Goal: Transaction & Acquisition: Purchase product/service

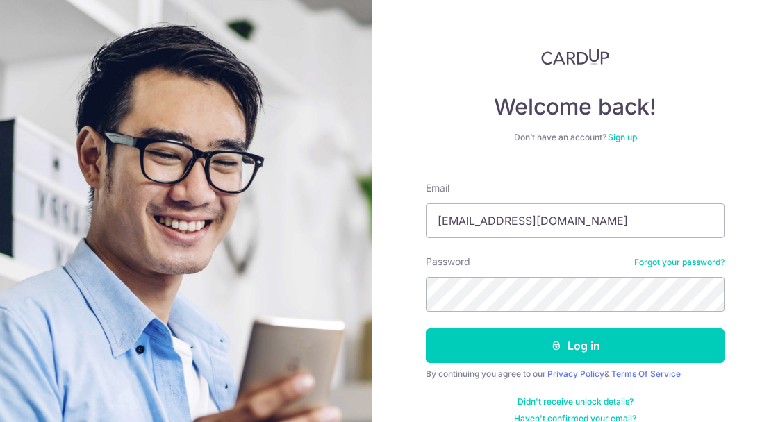
type input "[EMAIL_ADDRESS][DOMAIN_NAME]"
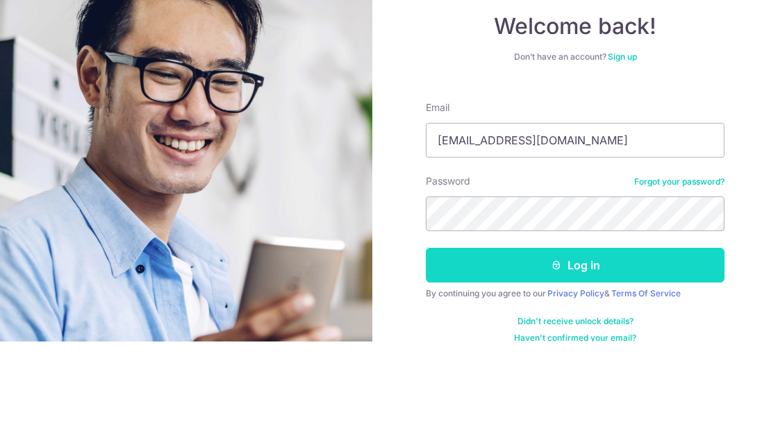
click at [615, 275] on form "Email expertise_17@hotmail.com Password Forgot your password? Log in By continu…" at bounding box center [575, 298] width 299 height 254
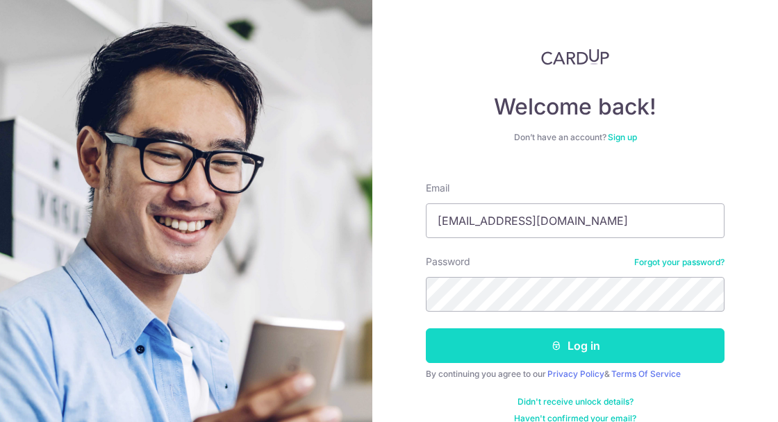
click at [616, 336] on button "Log in" at bounding box center [575, 346] width 299 height 35
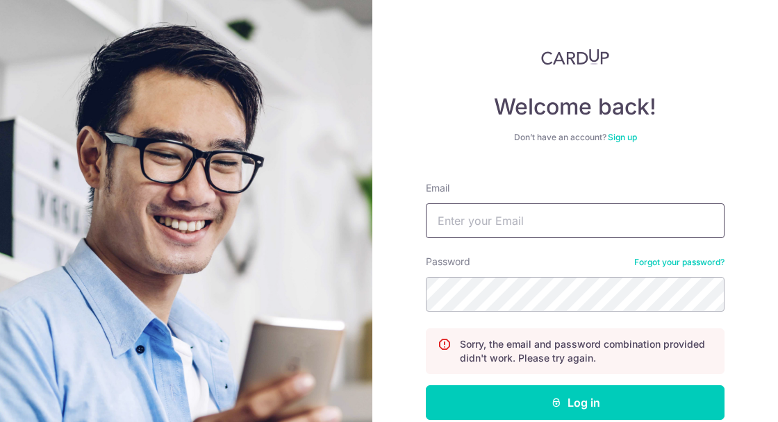
click at [591, 217] on input "Email" at bounding box center [575, 221] width 299 height 35
type input "[EMAIL_ADDRESS][DOMAIN_NAME]"
click at [426, 386] on button "Log in" at bounding box center [575, 403] width 299 height 35
click at [577, 225] on input "Email" at bounding box center [575, 221] width 299 height 35
type input "w"
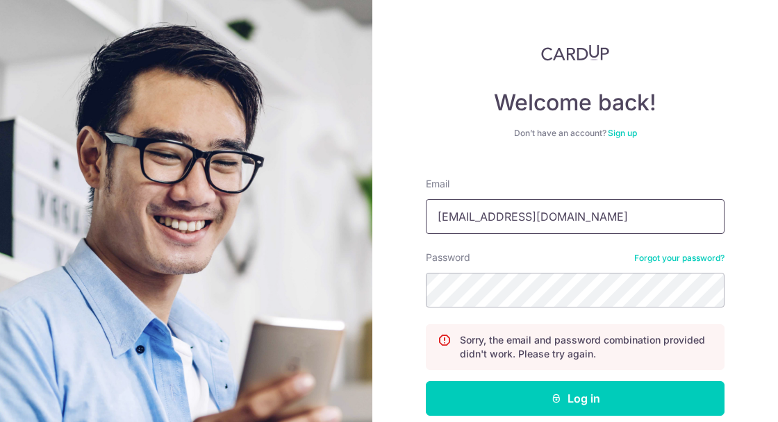
scroll to position [8, 0]
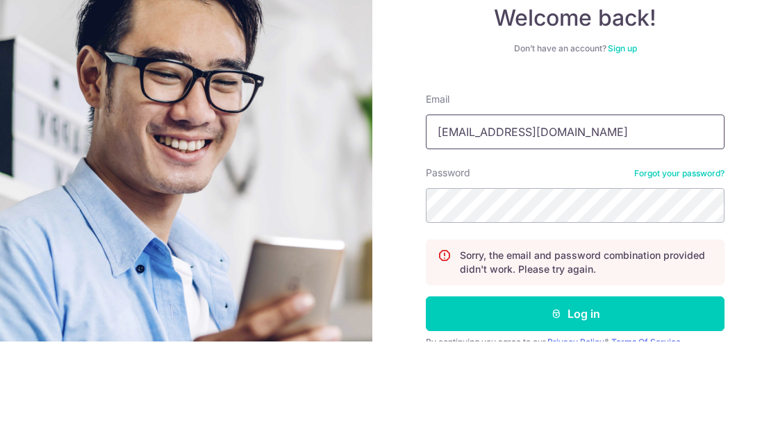
type input "[EMAIL_ADDRESS][DOMAIN_NAME]"
click at [499, 252] on div "Password Forgot your password?" at bounding box center [575, 275] width 299 height 57
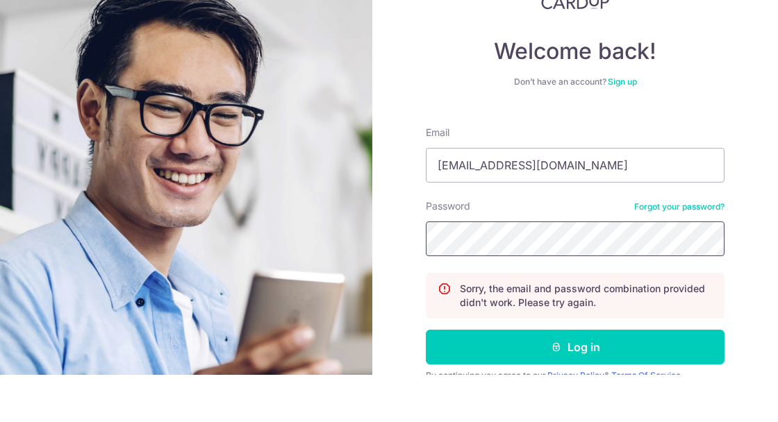
click at [426, 377] on button "Log in" at bounding box center [575, 394] width 299 height 35
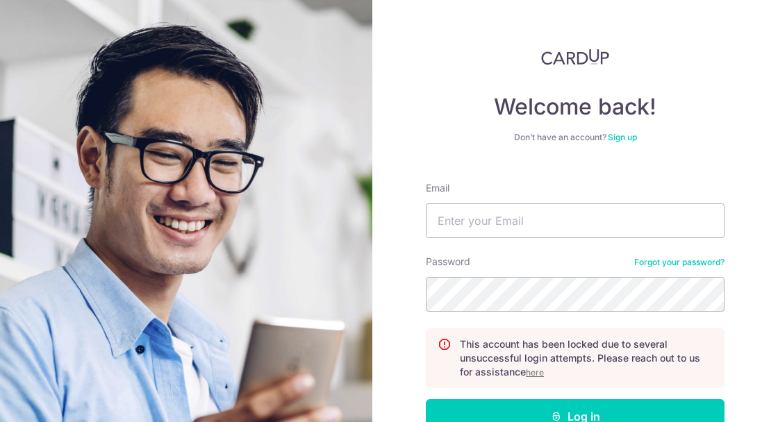
scroll to position [22, 0]
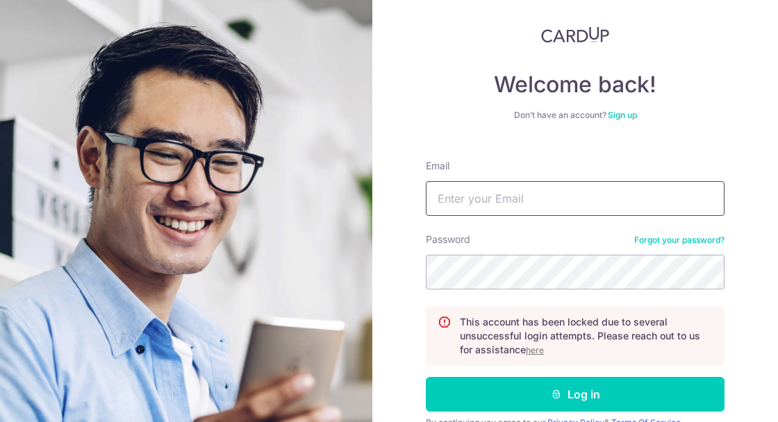
click at [602, 200] on input "Email" at bounding box center [575, 198] width 299 height 35
type input "[EMAIL_ADDRESS][DOMAIN_NAME]"
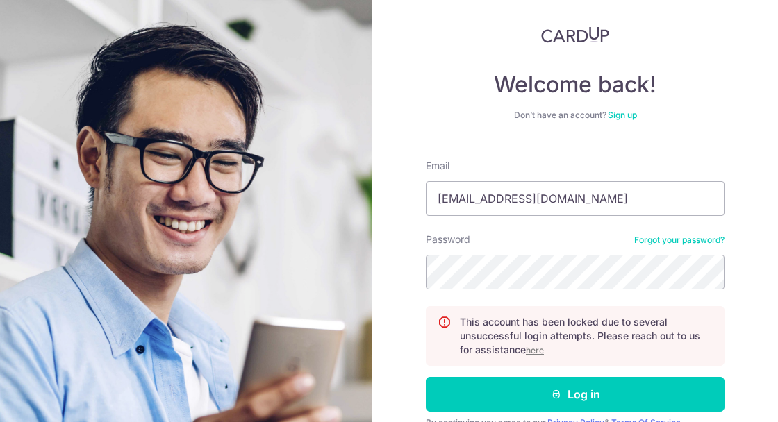
click at [646, 237] on link "Forgot your password?" at bounding box center [679, 240] width 90 height 11
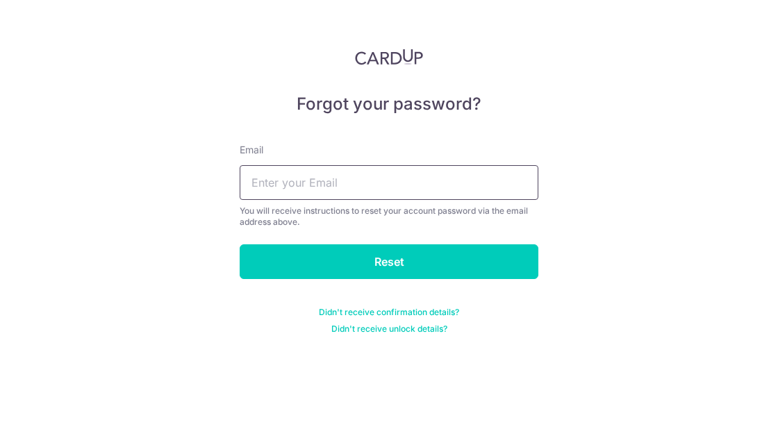
click at [376, 191] on input "text" at bounding box center [389, 182] width 299 height 35
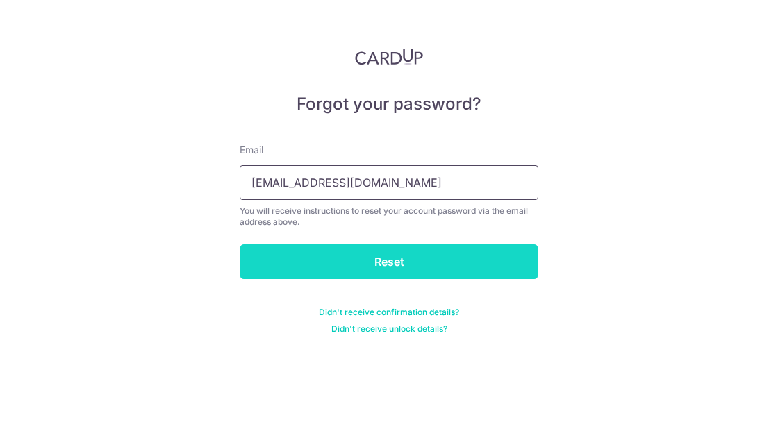
type input "[EMAIL_ADDRESS][DOMAIN_NAME]"
click at [433, 265] on input "Reset" at bounding box center [389, 262] width 299 height 35
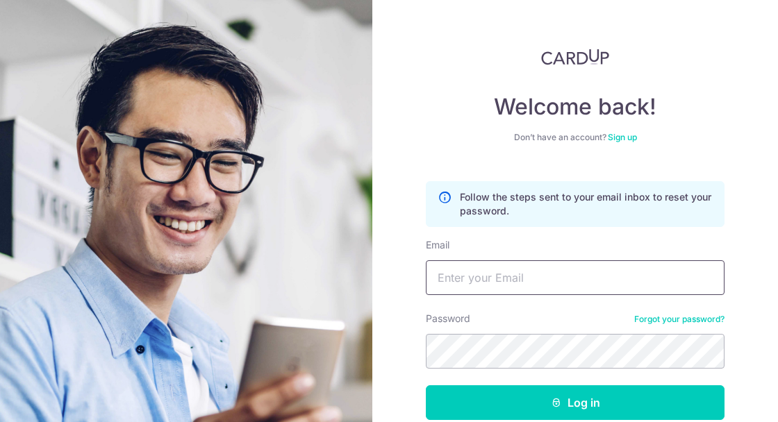
click at [455, 280] on input "Email" at bounding box center [575, 278] width 299 height 35
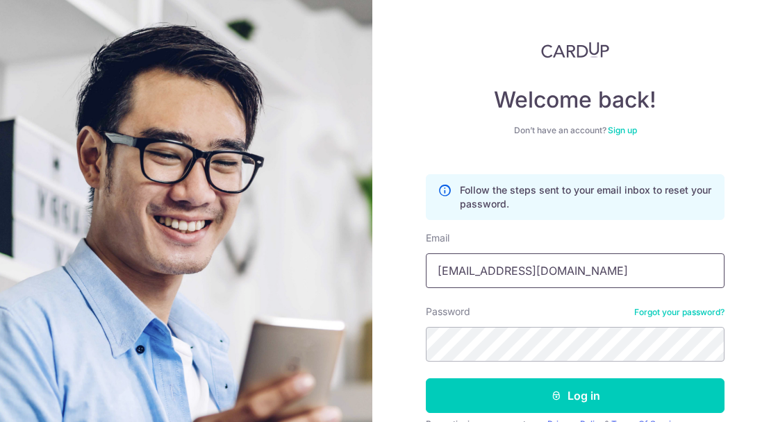
scroll to position [8, 0]
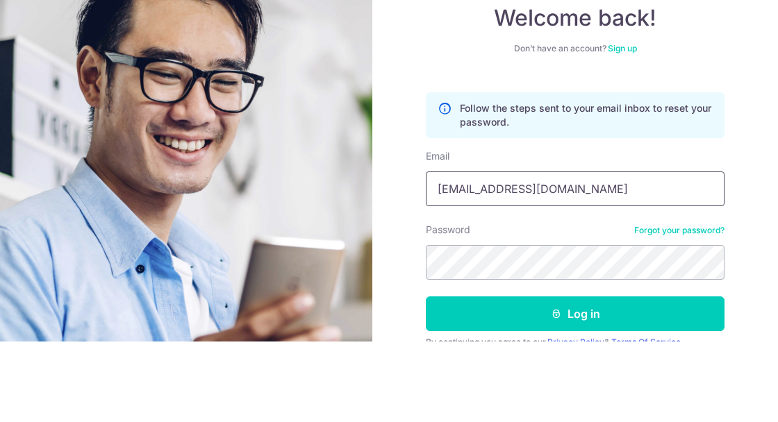
type input "[EMAIL_ADDRESS][DOMAIN_NAME]"
click at [519, 304] on div "Password Forgot your password?" at bounding box center [575, 332] width 299 height 57
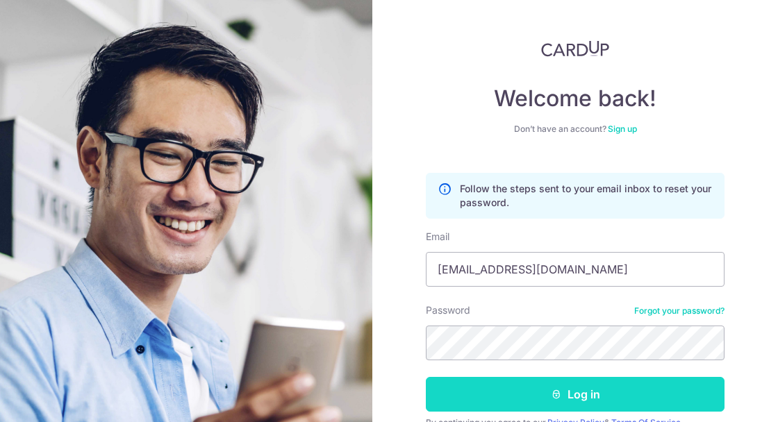
click at [567, 320] on form "Follow the steps sent to your email inbox to reset your password. Email experti…" at bounding box center [575, 318] width 299 height 311
click at [565, 386] on button "Log in" at bounding box center [575, 394] width 299 height 35
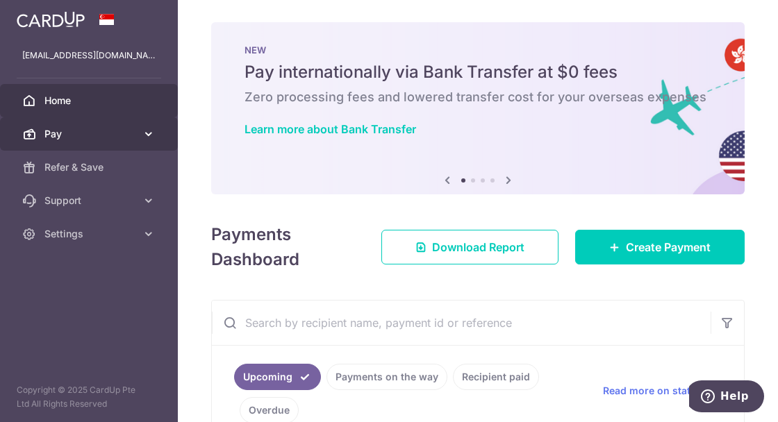
click at [146, 138] on icon at bounding box center [149, 134] width 14 height 14
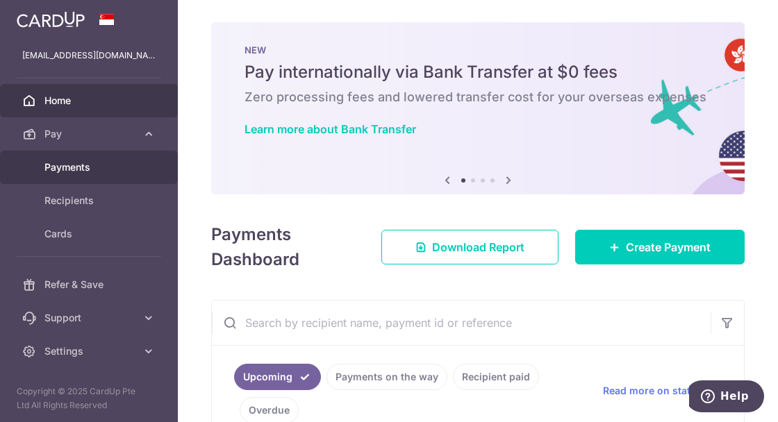
click at [142, 175] on link "Payments" at bounding box center [89, 167] width 178 height 33
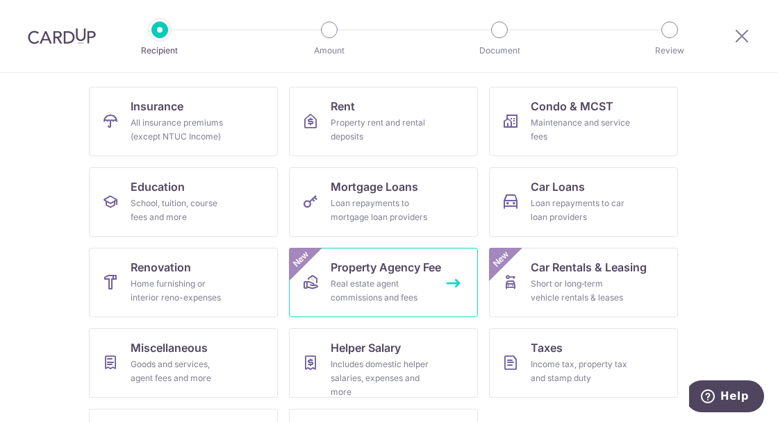
click at [405, 270] on span "Property Agency Fee" at bounding box center [386, 267] width 110 height 17
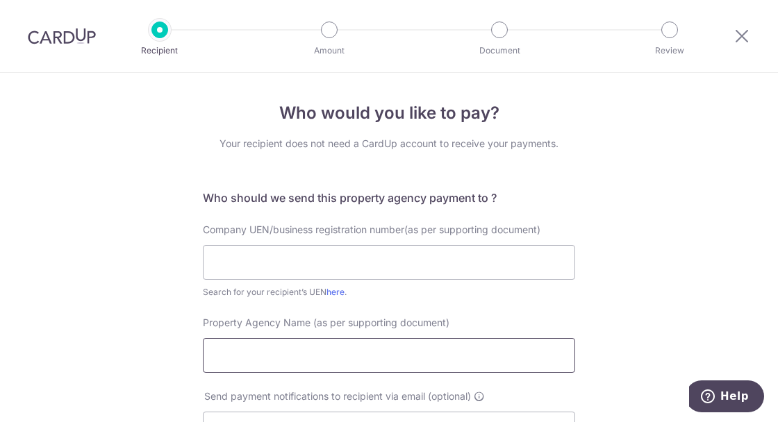
click at [381, 349] on input "Property Agency Name (as per supporting document)" at bounding box center [389, 355] width 372 height 35
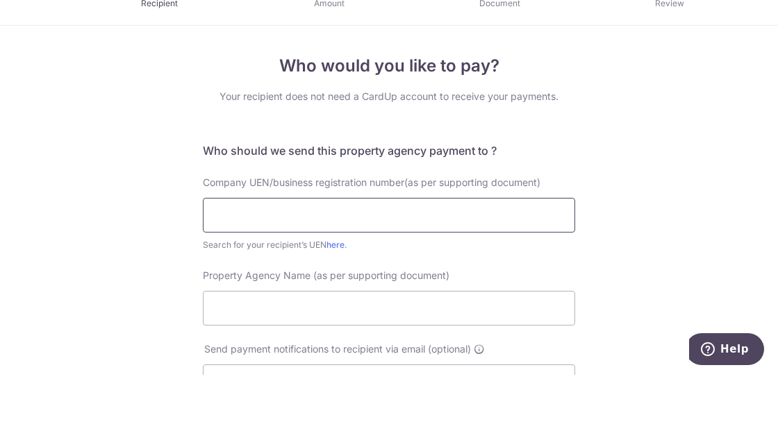
click at [432, 352] on input "Property Agency Name (as per supporting document)" at bounding box center [389, 355] width 372 height 35
click at [446, 255] on input "text" at bounding box center [389, 262] width 372 height 35
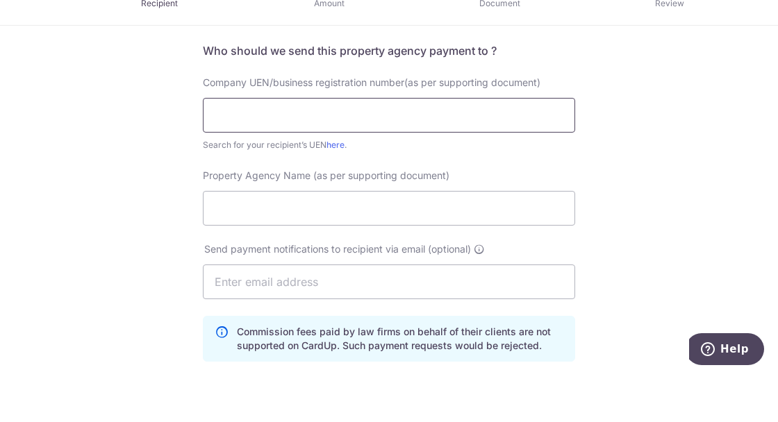
scroll to position [89, 0]
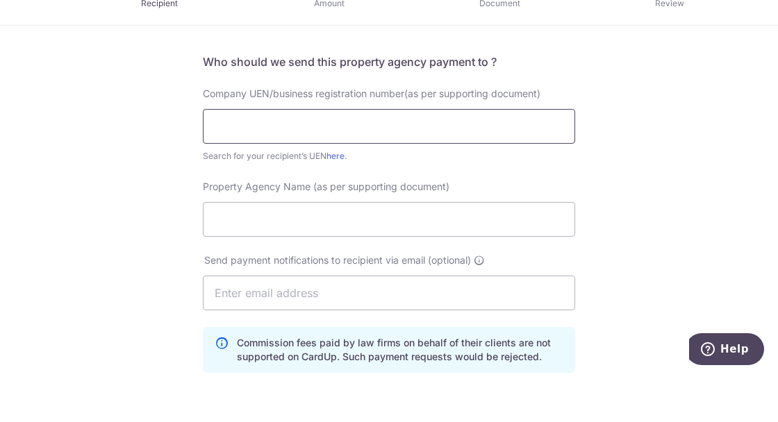
click at [374, 175] on input "text" at bounding box center [389, 173] width 372 height 35
type input "198103027M"
click at [425, 267] on input "Property Agency Name (as per supporting document)" at bounding box center [389, 266] width 372 height 35
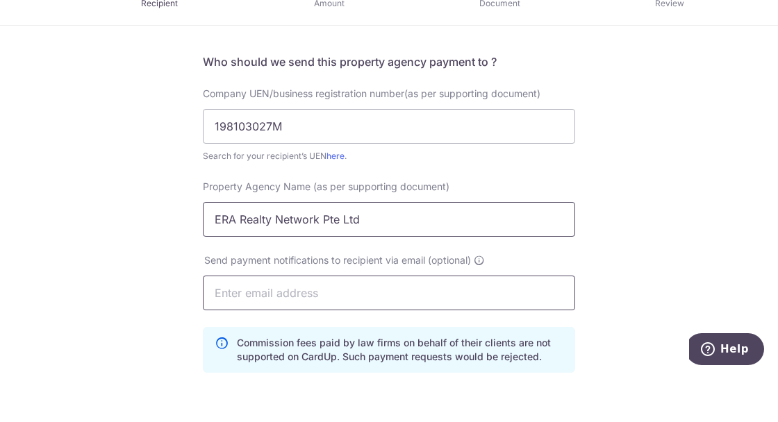
type input "ERA Realty Network Pte Ltd"
click at [475, 344] on input "text" at bounding box center [389, 340] width 372 height 35
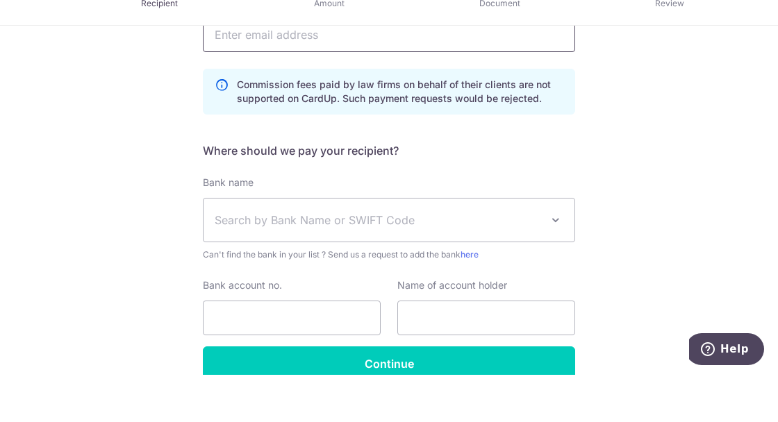
scroll to position [352, 0]
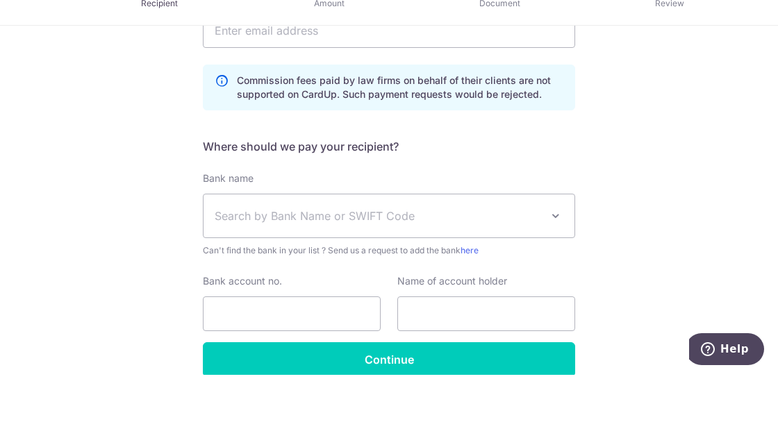
click at [550, 264] on span at bounding box center [556, 263] width 17 height 17
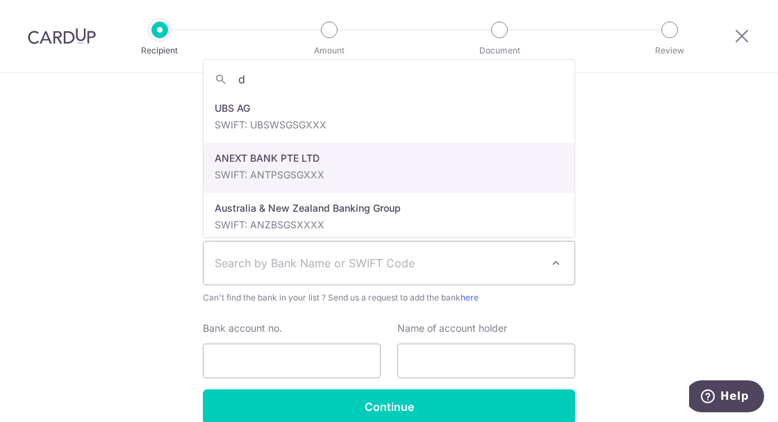
type input "db"
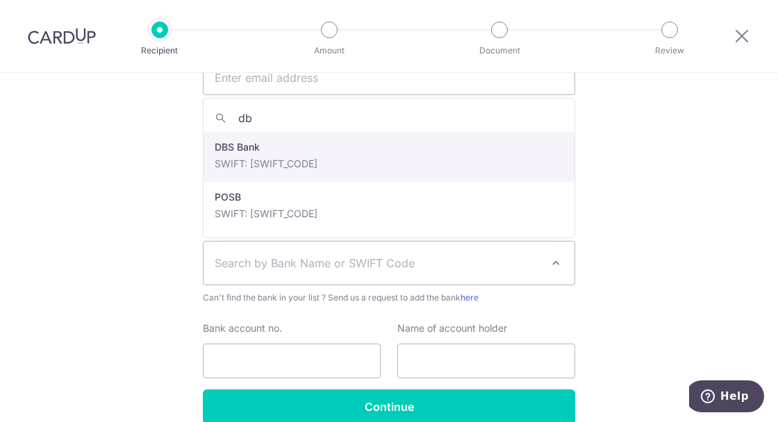
select select "6"
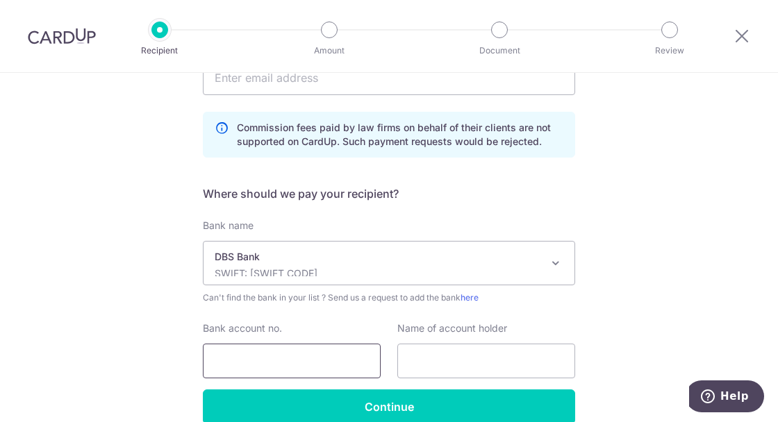
click at [333, 359] on input "Bank account no." at bounding box center [292, 361] width 178 height 35
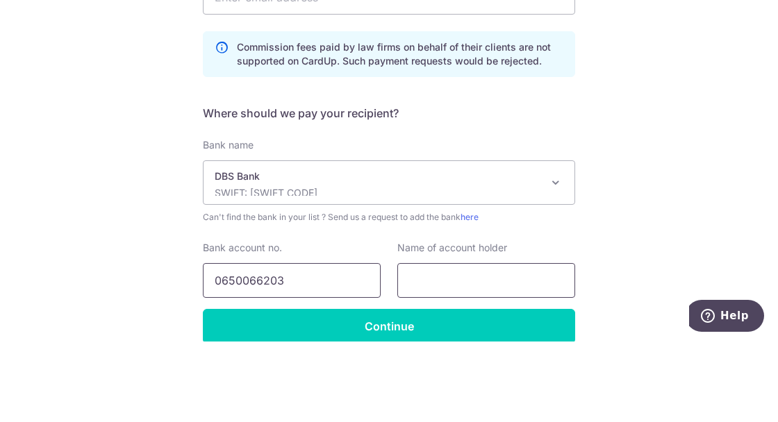
type input "0650066203"
click at [509, 357] on input "text" at bounding box center [486, 361] width 178 height 35
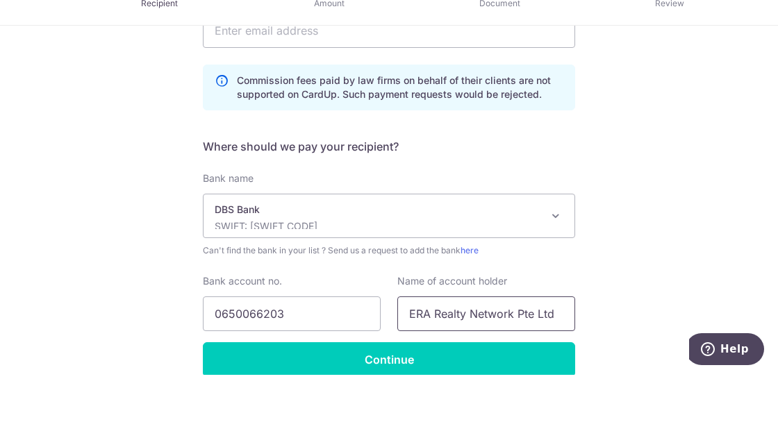
type input "ERA Realty Network Pte Ltd"
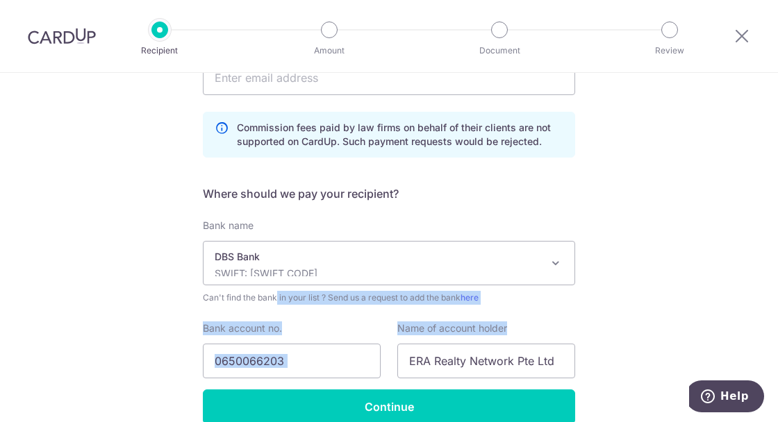
drag, startPoint x: 702, startPoint y: 266, endPoint x: 703, endPoint y: 258, distance: 8.4
click at [703, 258] on div "Who would you like to pay? Your recipient does not need a CardUp account to rec…" at bounding box center [389, 105] width 778 height 768
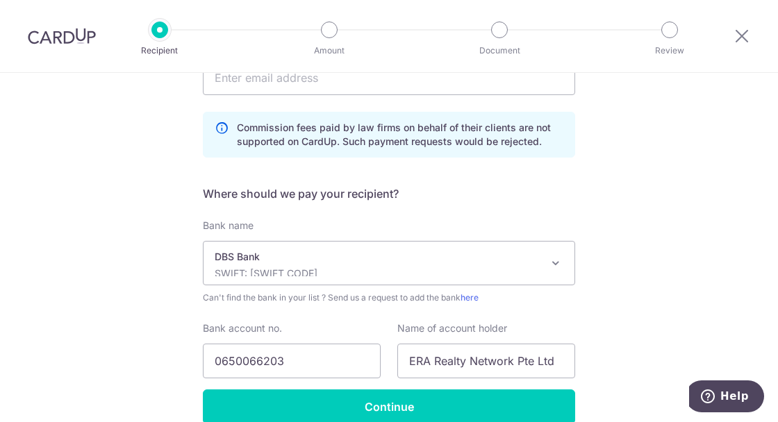
click at [676, 265] on div "Who would you like to pay? Your recipient does not need a CardUp account to rec…" at bounding box center [389, 105] width 778 height 768
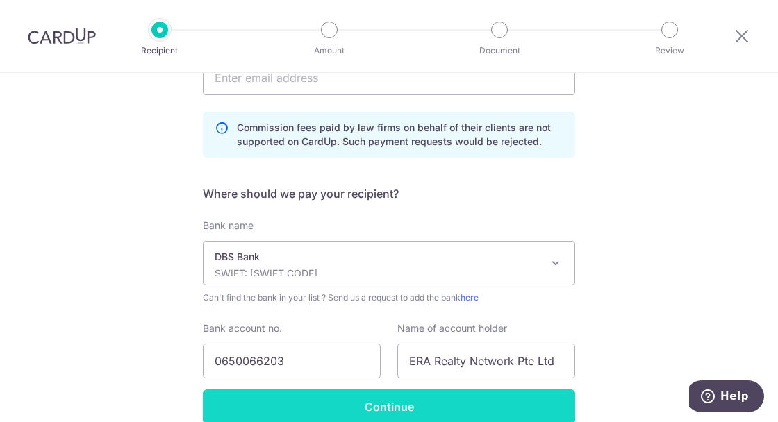
click at [463, 403] on input "Continue" at bounding box center [389, 407] width 372 height 35
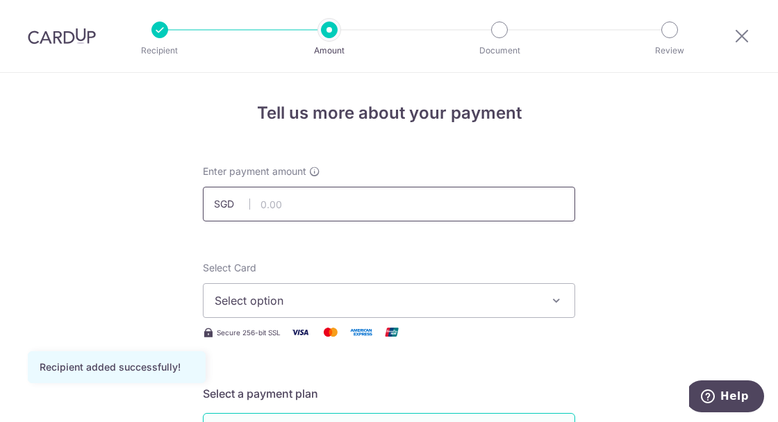
click at [279, 204] on input "text" at bounding box center [389, 204] width 372 height 35
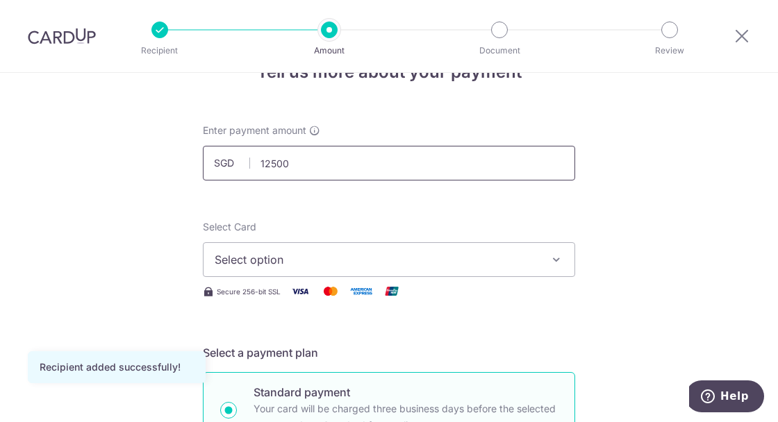
scroll to position [89, 0]
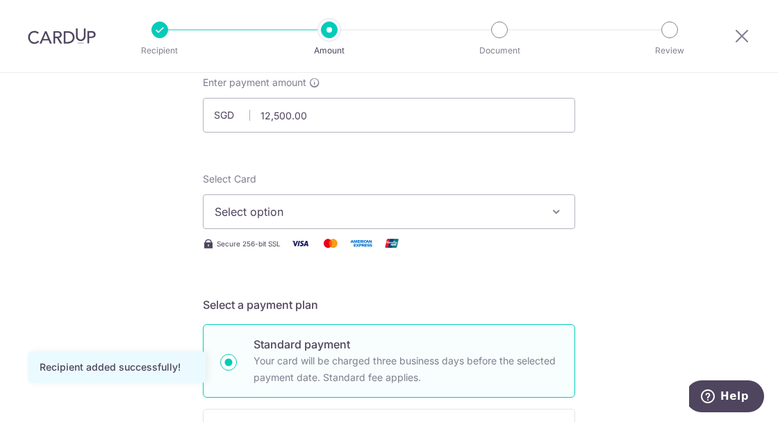
click at [516, 222] on button "Select option" at bounding box center [389, 212] width 372 height 35
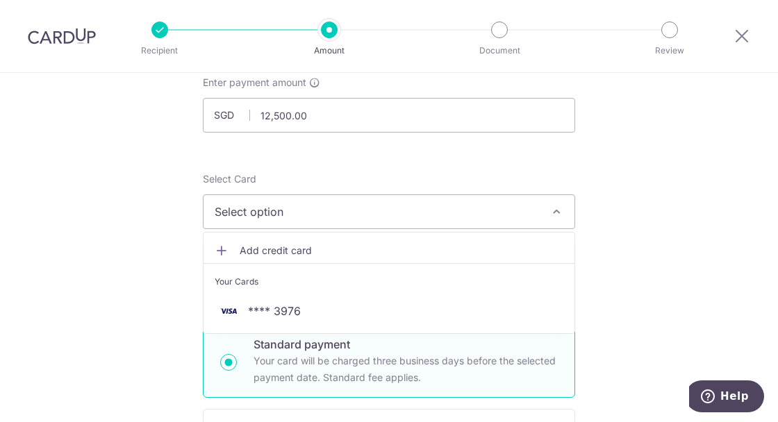
click at [276, 118] on div at bounding box center [389, 211] width 778 height 422
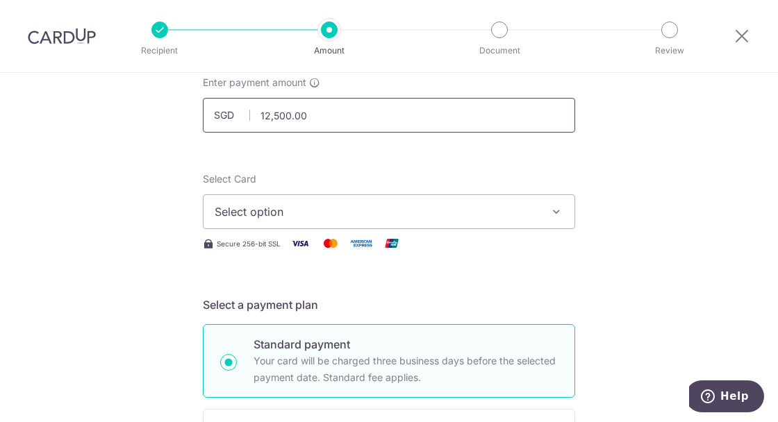
click at [278, 117] on input "12,500.00" at bounding box center [389, 115] width 372 height 35
type input "12,600.00"
click at [564, 217] on button "Select option" at bounding box center [389, 212] width 372 height 35
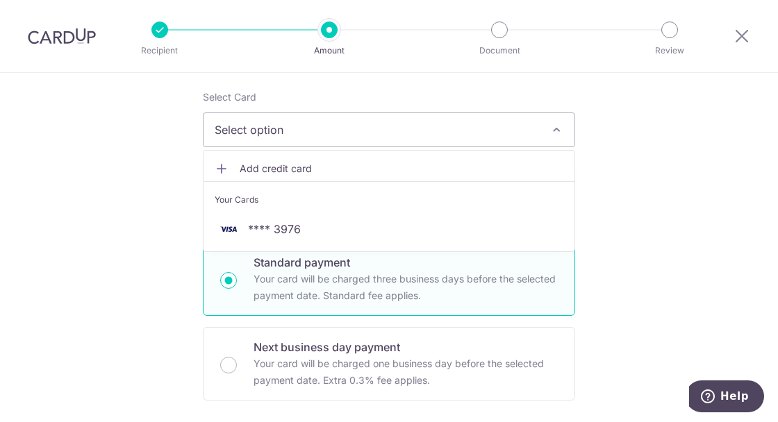
scroll to position [178, 0]
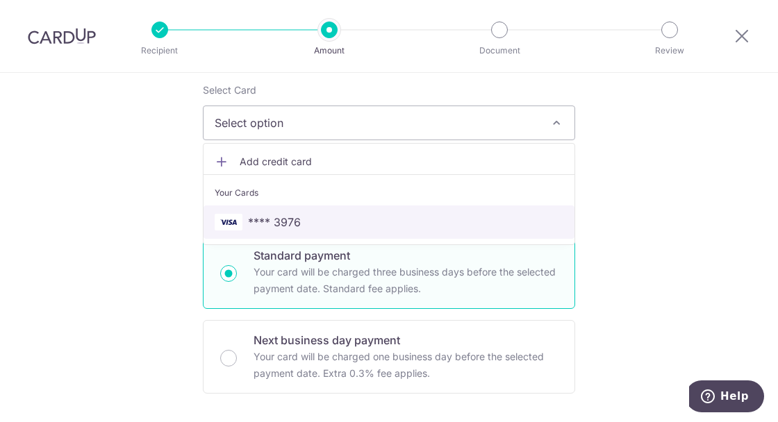
click at [261, 220] on span "**** 3976" at bounding box center [274, 222] width 53 height 17
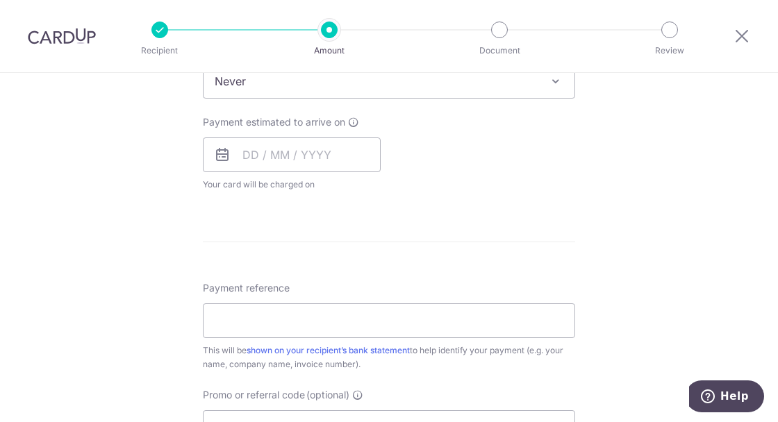
scroll to position [623, 0]
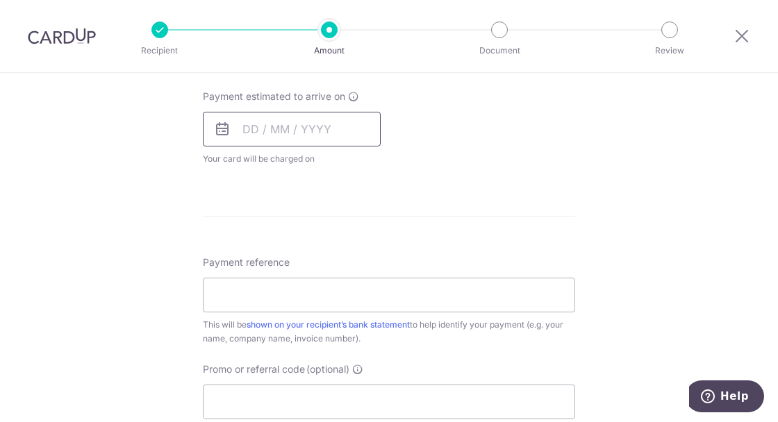
click at [317, 135] on input "text" at bounding box center [292, 129] width 178 height 35
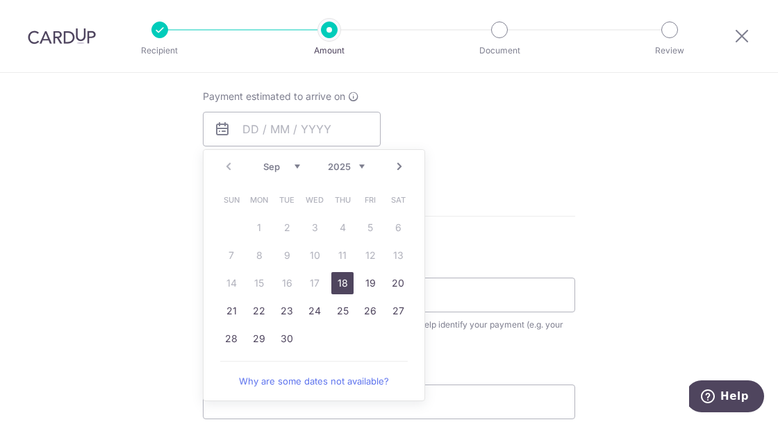
click at [341, 280] on link "18" at bounding box center [342, 283] width 22 height 22
type input "18/09/2025"
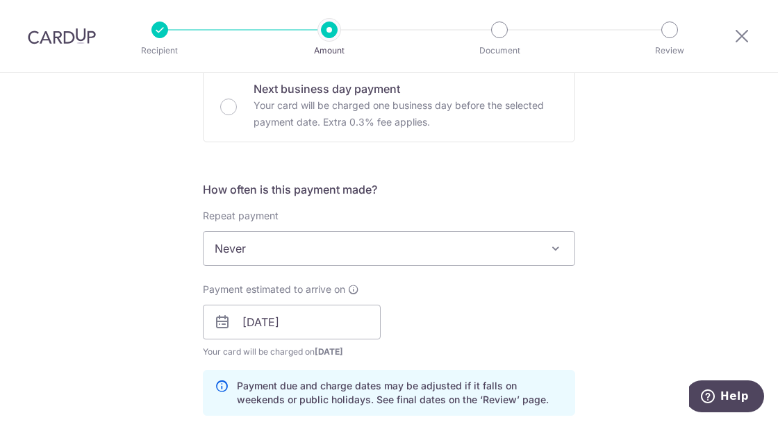
scroll to position [400, 0]
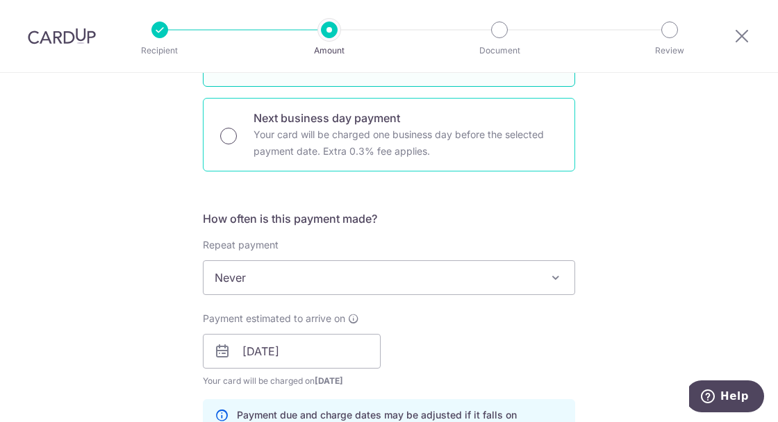
click at [222, 134] on input "Next business day payment Your card will be charged one business day before the…" at bounding box center [228, 136] width 17 height 17
radio input "true"
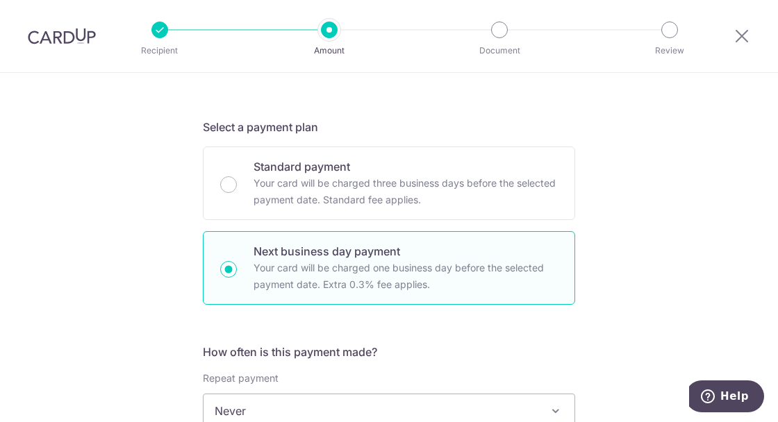
scroll to position [456, 0]
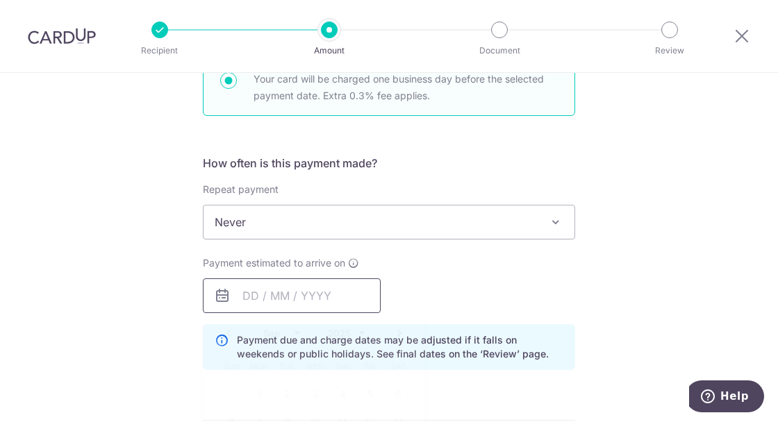
click at [324, 287] on input "text" at bounding box center [292, 296] width 178 height 35
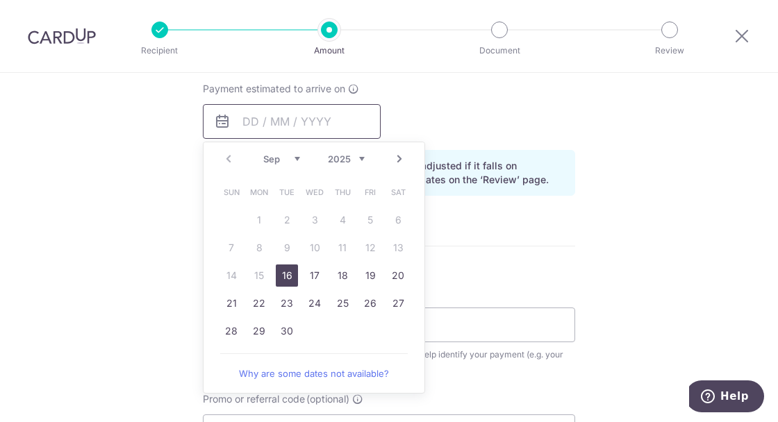
scroll to position [646, 0]
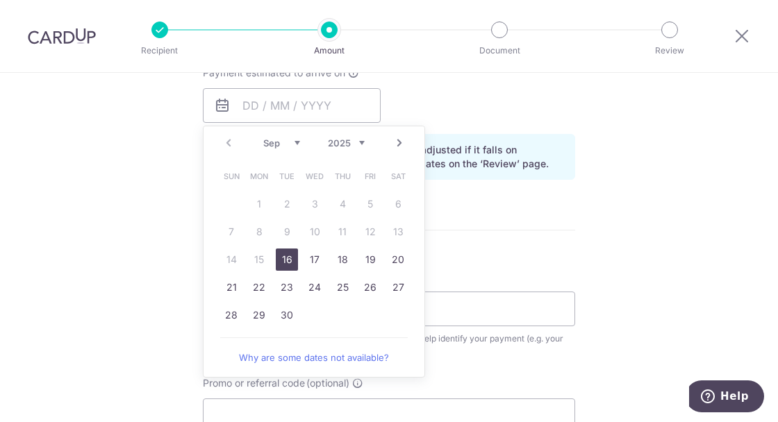
click at [281, 254] on link "16" at bounding box center [287, 260] width 22 height 22
type input "16/09/2025"
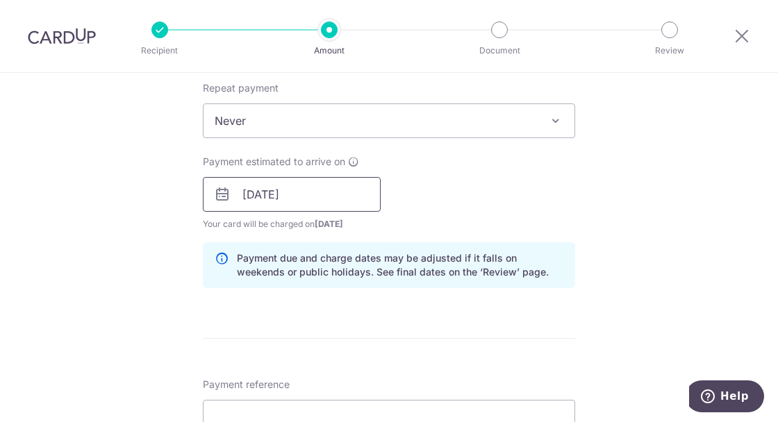
scroll to position [513, 0]
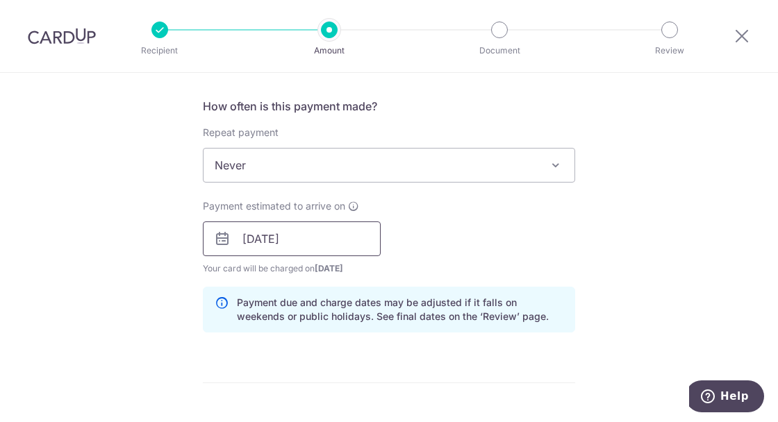
click at [304, 241] on input "16/09/2025" at bounding box center [292, 239] width 178 height 35
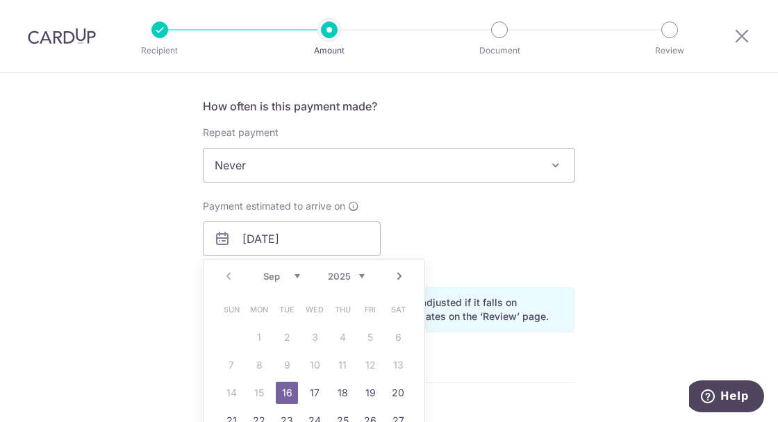
click at [441, 225] on div "Payment estimated to arrive on 16/09/2025 Prev Next Sep Oct Nov Dec 2025 2026 2…" at bounding box center [389, 237] width 389 height 76
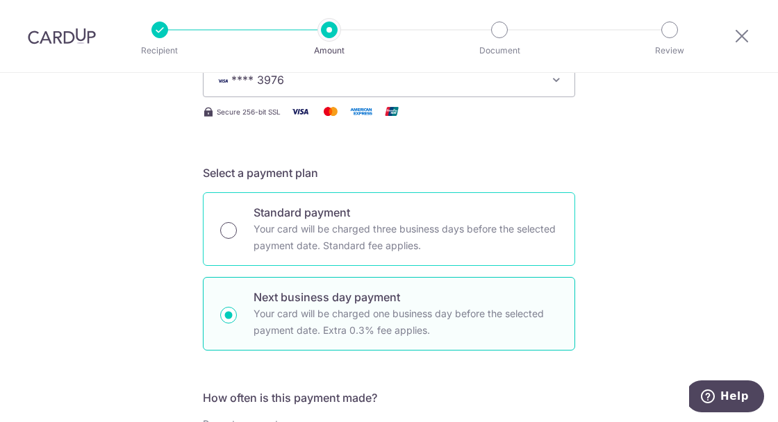
scroll to position [222, 0]
click at [227, 228] on input "Standard payment Your card will be charged three business days before the selec…" at bounding box center [228, 229] width 17 height 17
radio input "true"
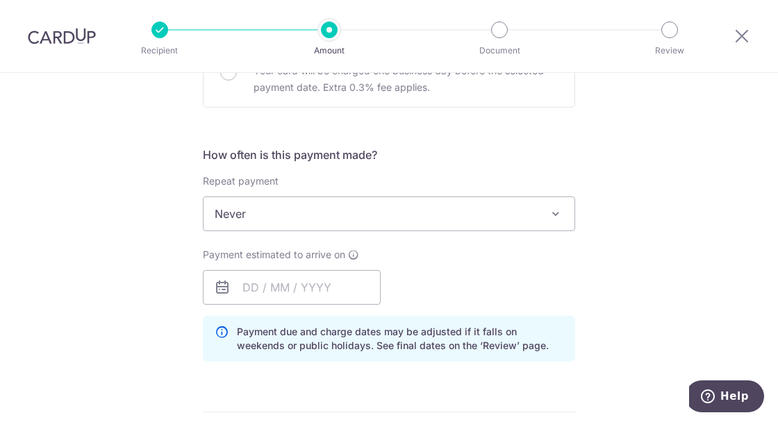
scroll to position [474, 0]
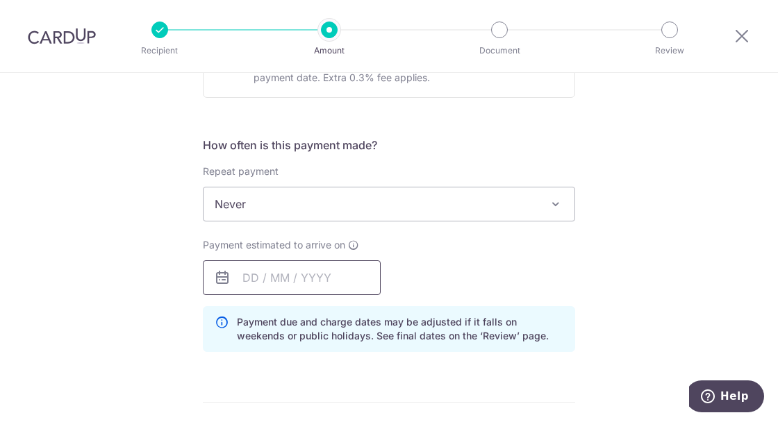
click at [331, 275] on input "text" at bounding box center [292, 278] width 178 height 35
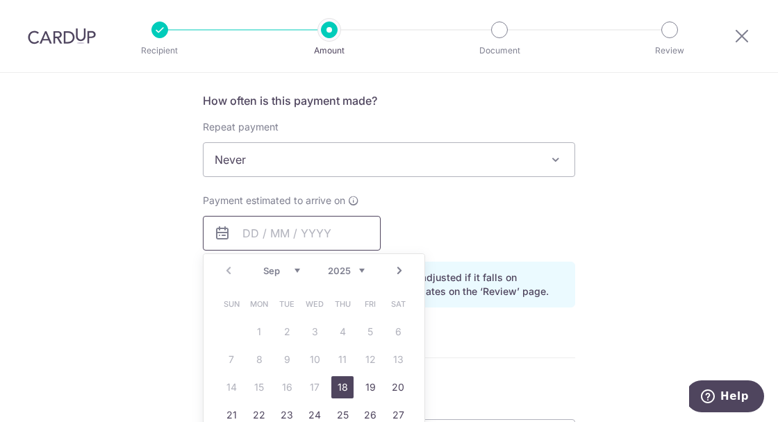
scroll to position [762, 0]
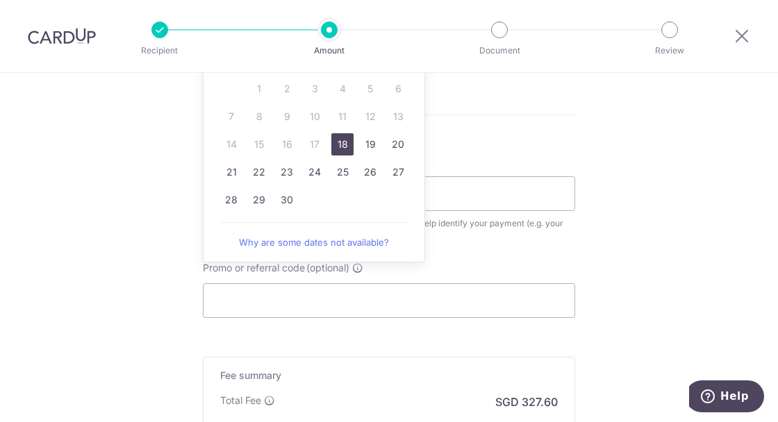
click at [338, 142] on link "18" at bounding box center [342, 144] width 22 height 22
type input "18/09/2025"
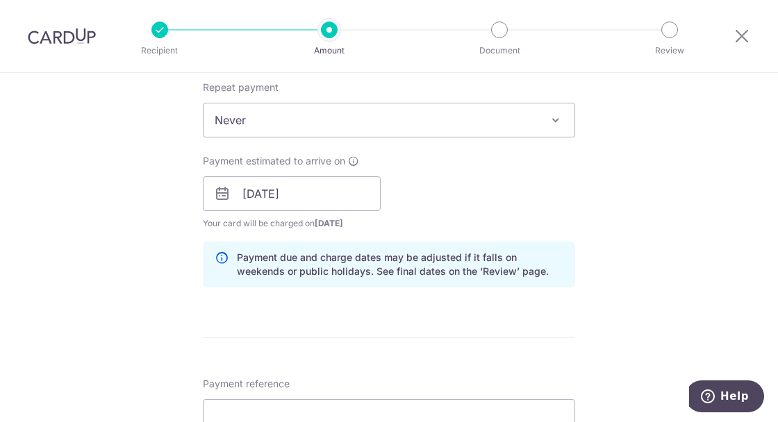
scroll to position [584, 0]
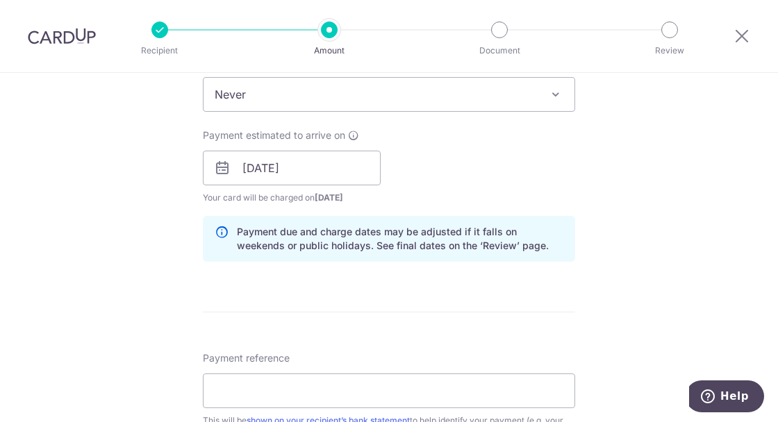
click at [508, 182] on div "Payment estimated to arrive on 18/09/2025 Prev Next Sep Oct Nov Dec 2025 2026 2…" at bounding box center [389, 167] width 389 height 76
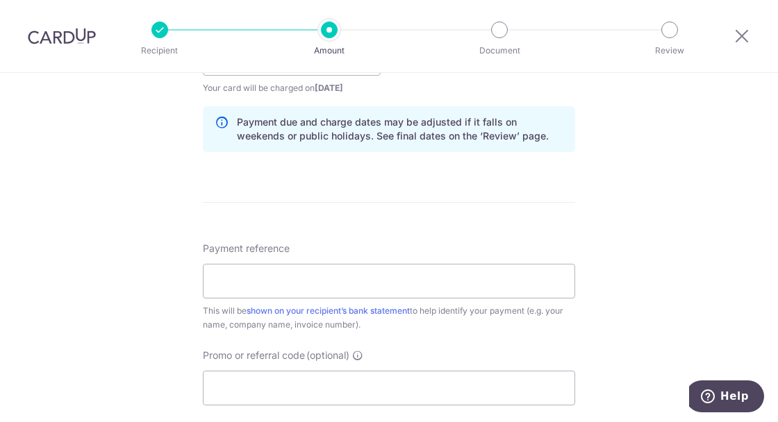
scroll to position [762, 0]
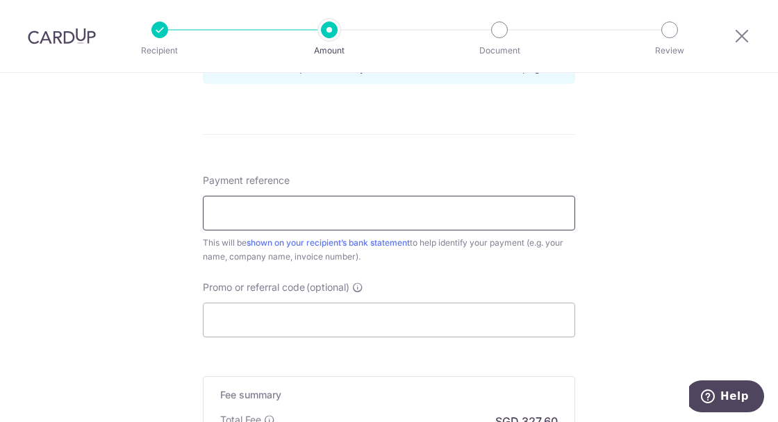
click at [524, 219] on input "Payment reference" at bounding box center [389, 213] width 372 height 35
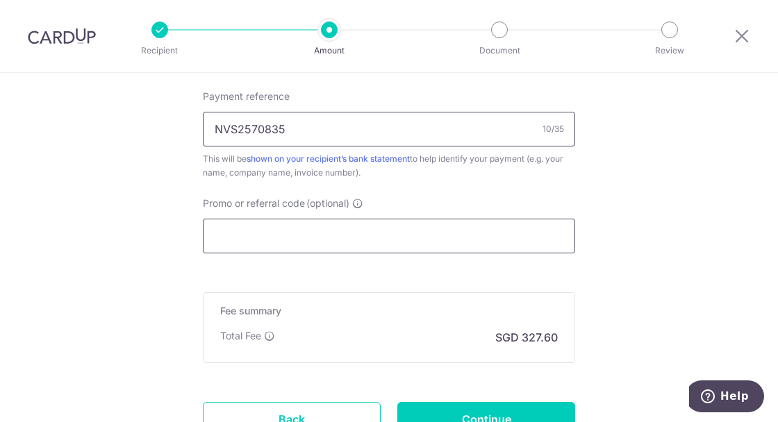
scroll to position [850, 0]
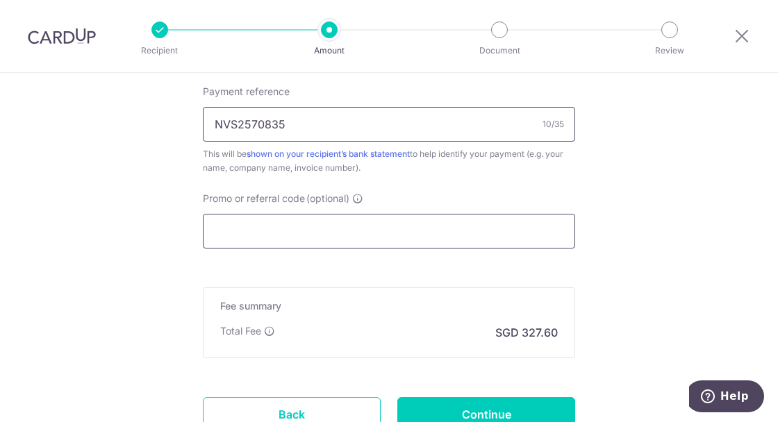
type input "NVS2570835"
click at [393, 230] on input "Promo or referral code (optional)" at bounding box center [389, 231] width 372 height 35
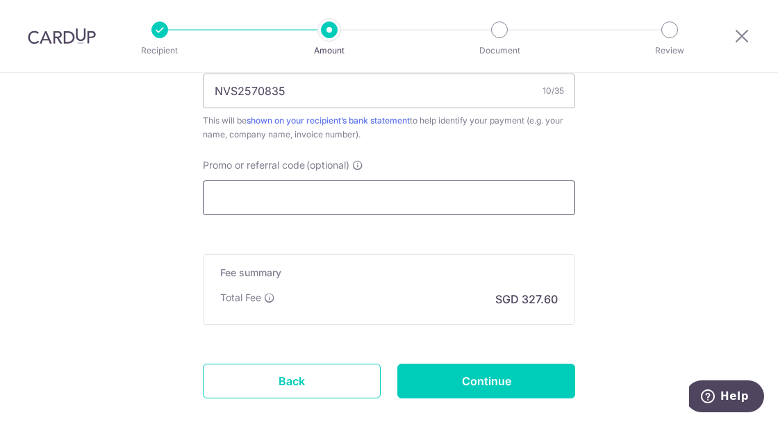
scroll to position [895, 0]
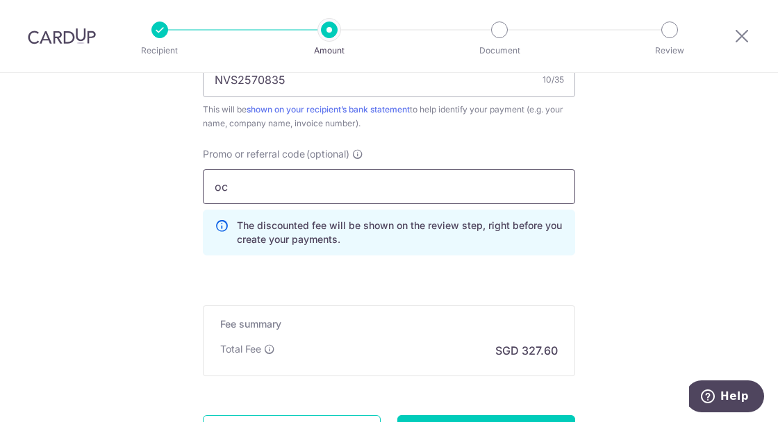
type input "o"
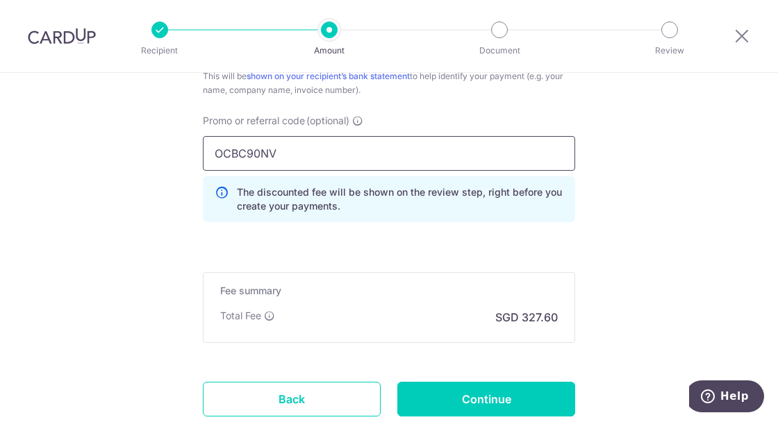
scroll to position [957, 0]
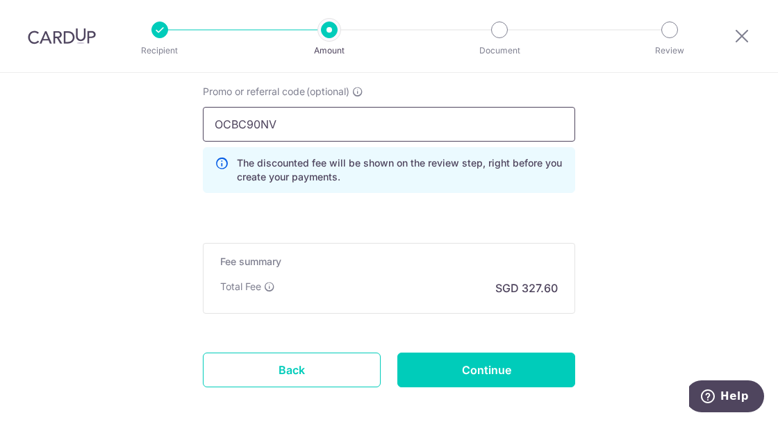
type input "OCBC90NV"
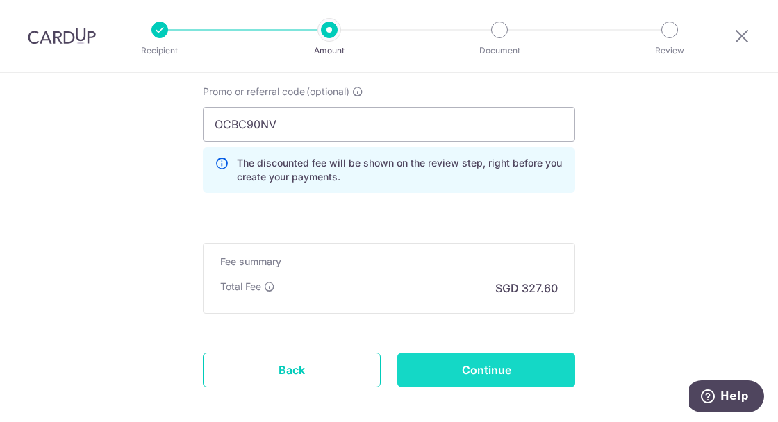
click at [525, 361] on input "Continue" at bounding box center [486, 370] width 178 height 35
type input "Create Schedule"
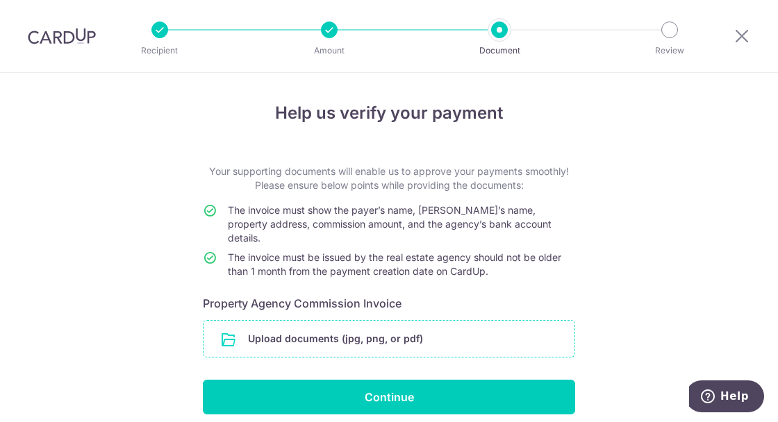
click at [364, 321] on input "file" at bounding box center [389, 339] width 371 height 36
click at [385, 326] on input "file" at bounding box center [389, 339] width 371 height 36
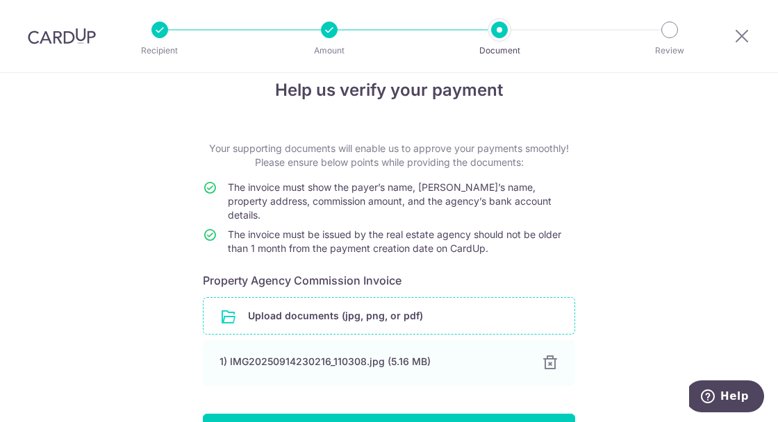
scroll to position [33, 0]
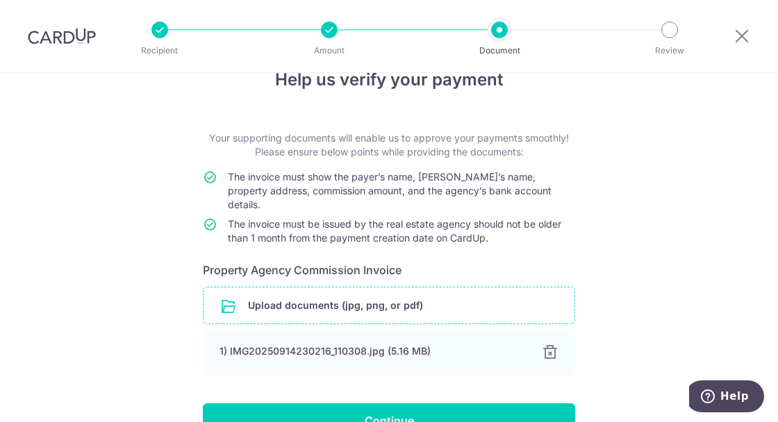
click at [334, 24] on div at bounding box center [329, 30] width 17 height 17
click at [327, 33] on div at bounding box center [329, 30] width 17 height 17
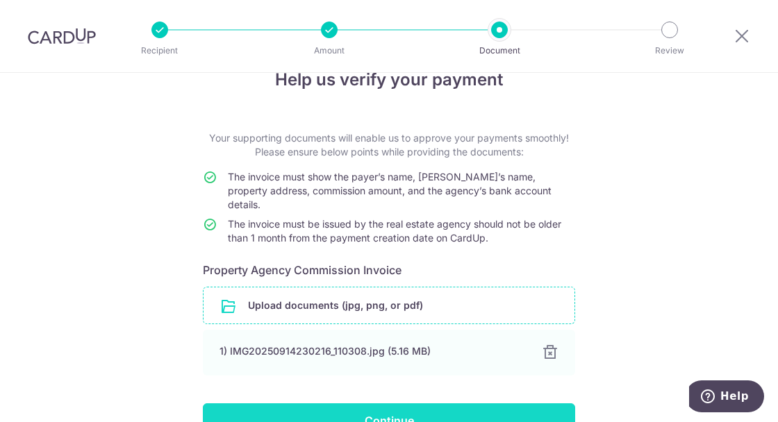
click at [409, 408] on input "Continue" at bounding box center [389, 421] width 372 height 35
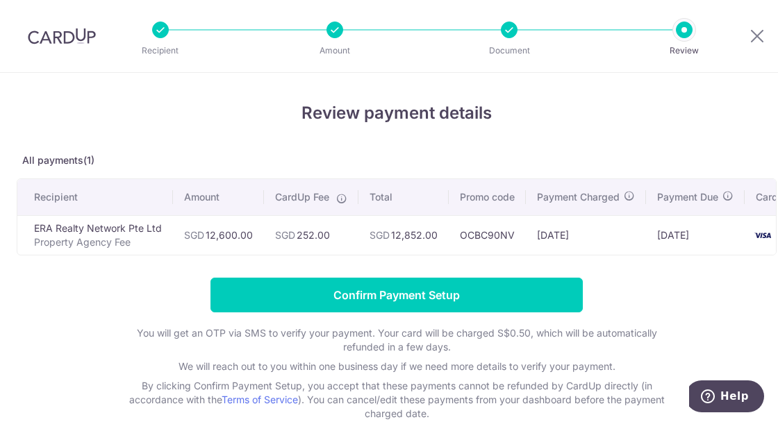
drag, startPoint x: 745, startPoint y: 232, endPoint x: 595, endPoint y: 228, distance: 149.4
click at [595, 228] on tr "ERA Realty Network Pte Ltd Property Agency Fee SGD 12,600.00 SGD 252.00 SGD 12,…" at bounding box center [418, 235] width 803 height 40
click at [739, 301] on form "Confirm Payment Setup You will get an OTP via SMS to verify your payment. Your …" at bounding box center [397, 349] width 760 height 143
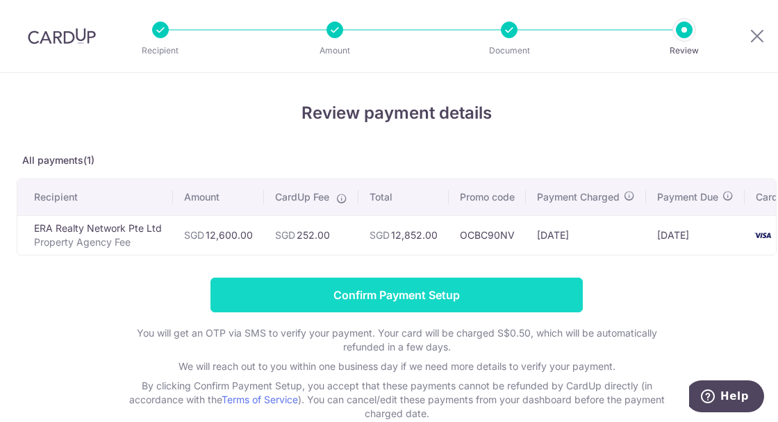
click at [412, 306] on input "Confirm Payment Setup" at bounding box center [397, 295] width 372 height 35
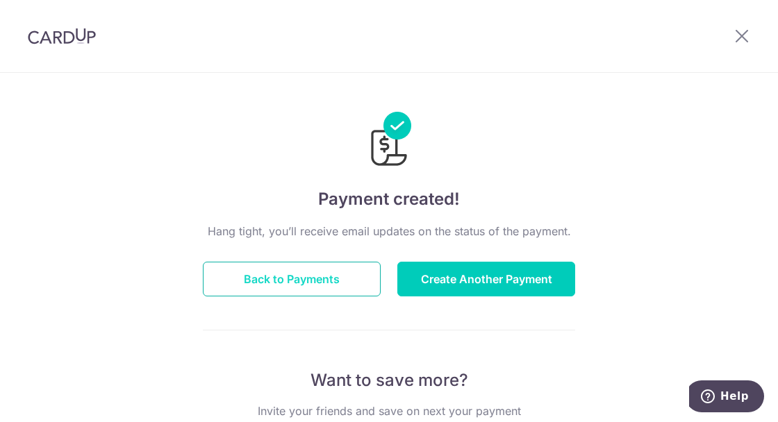
click at [315, 282] on button "Back to Payments" at bounding box center [292, 279] width 178 height 35
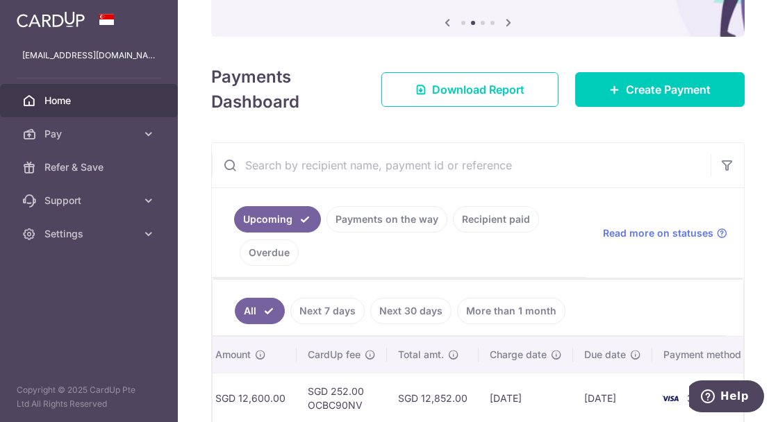
scroll to position [0, 485]
click at [502, 84] on span "Download Report" at bounding box center [478, 89] width 92 height 17
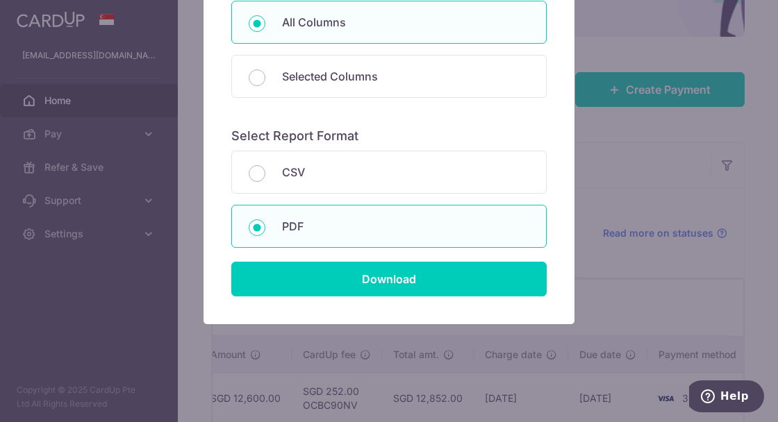
scroll to position [196, 0]
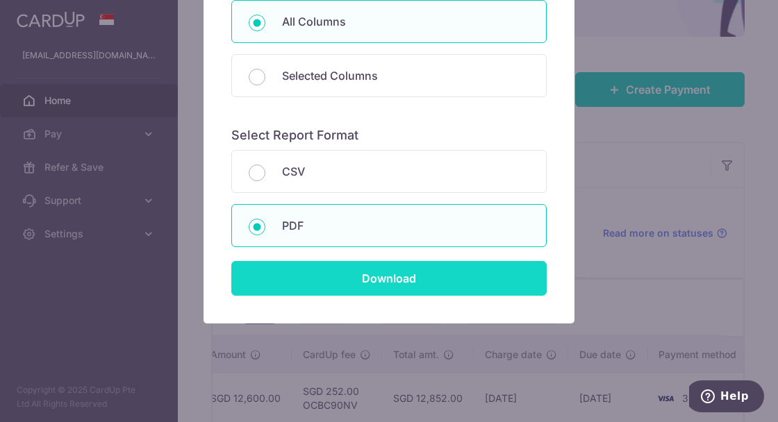
click at [378, 272] on input "Download" at bounding box center [388, 278] width 315 height 35
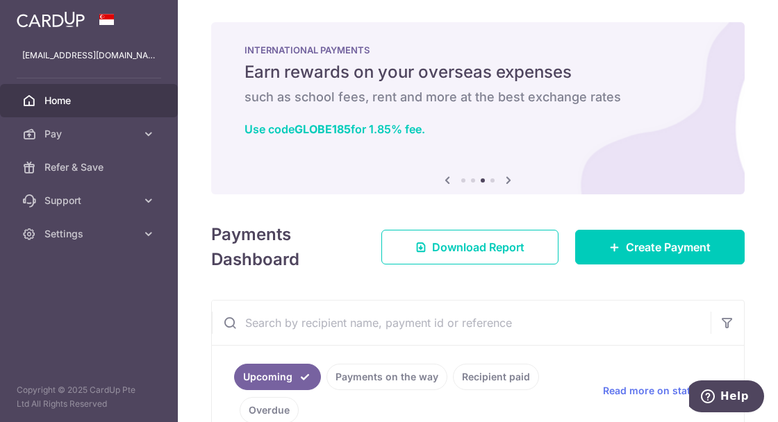
scroll to position [158, 0]
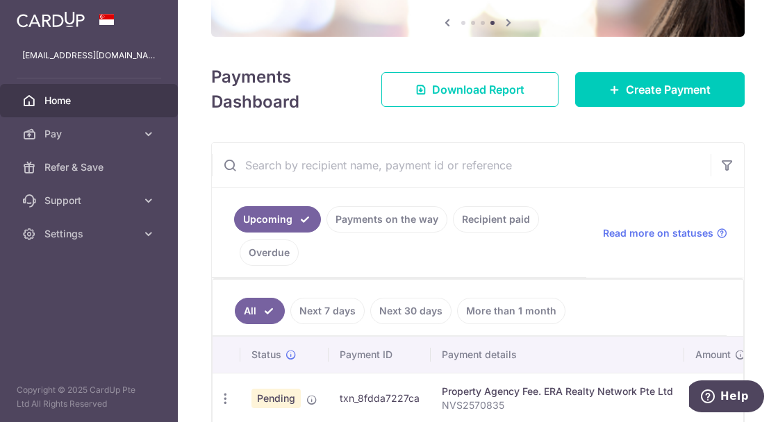
click at [409, 223] on link "Payments on the way" at bounding box center [387, 219] width 121 height 26
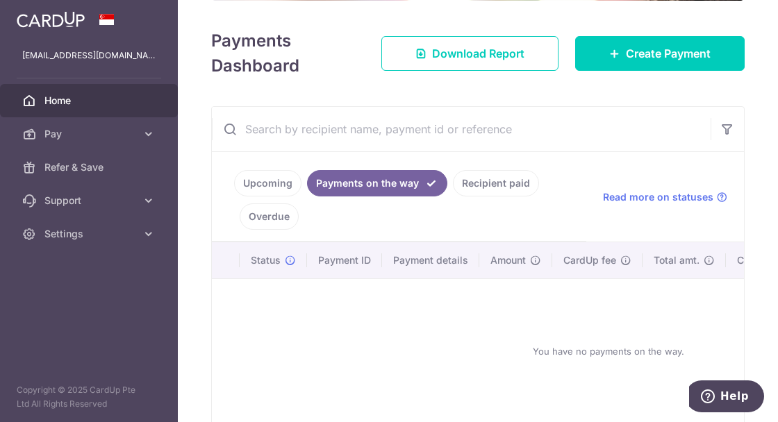
click at [264, 214] on link "Overdue" at bounding box center [269, 217] width 59 height 26
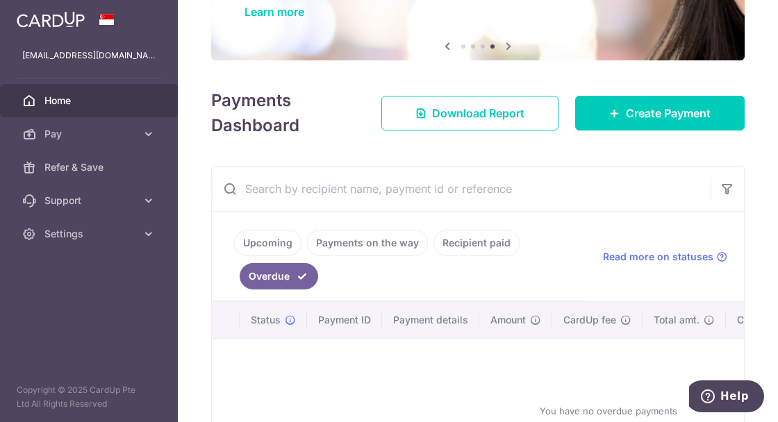
scroll to position [194, 0]
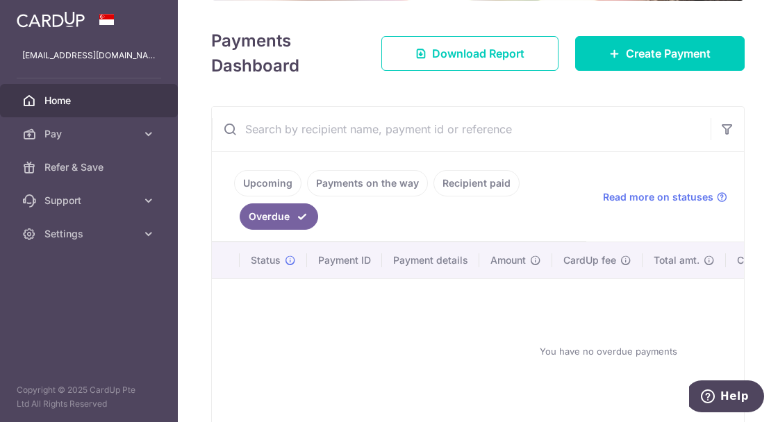
click at [272, 179] on link "Upcoming" at bounding box center [267, 183] width 67 height 26
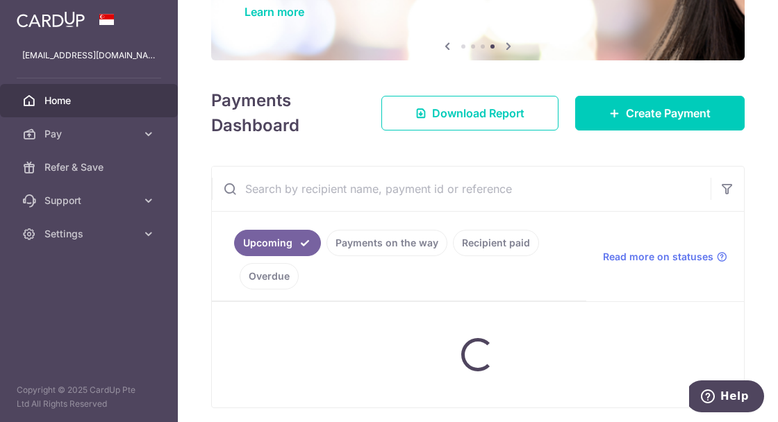
scroll to position [158, 0]
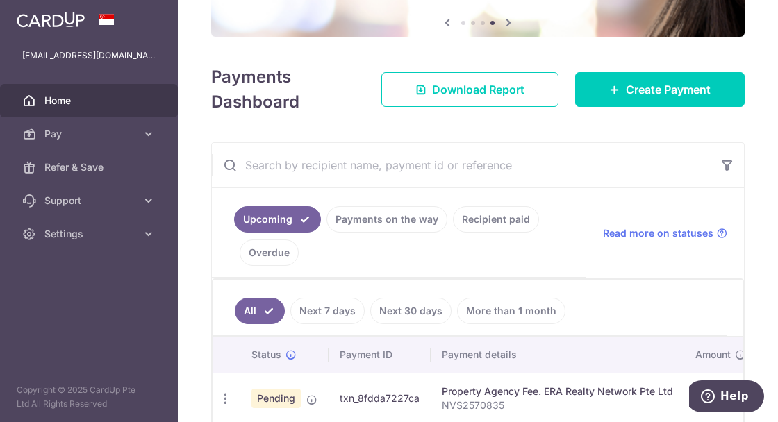
click at [475, 305] on link "More than 1 month" at bounding box center [511, 311] width 108 height 26
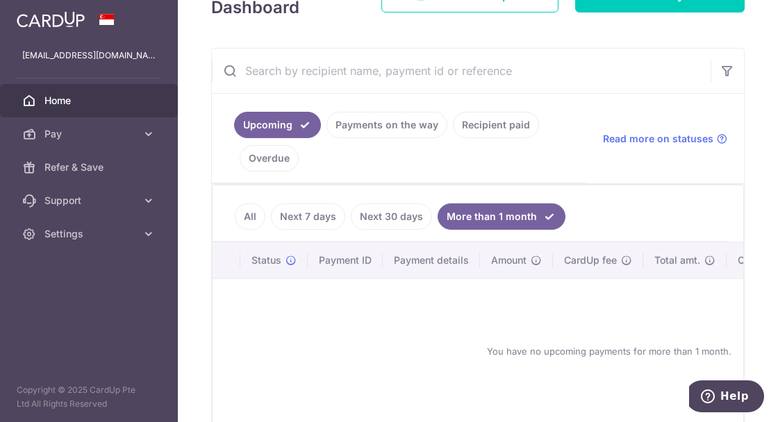
click at [249, 208] on link "All" at bounding box center [250, 217] width 31 height 26
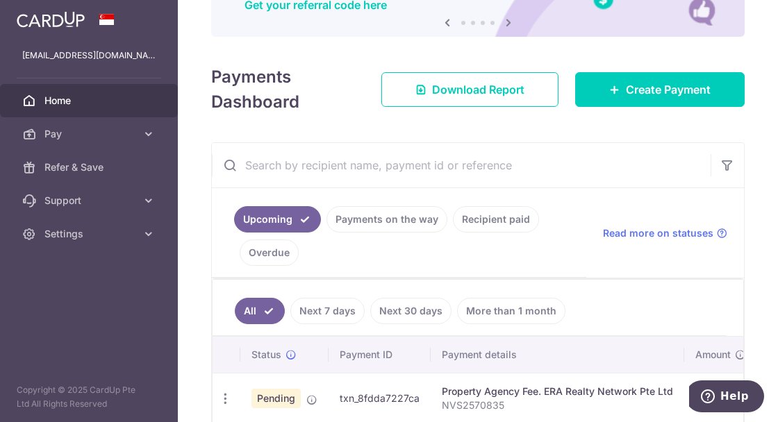
click at [507, 214] on link "Recipient paid" at bounding box center [496, 219] width 86 height 26
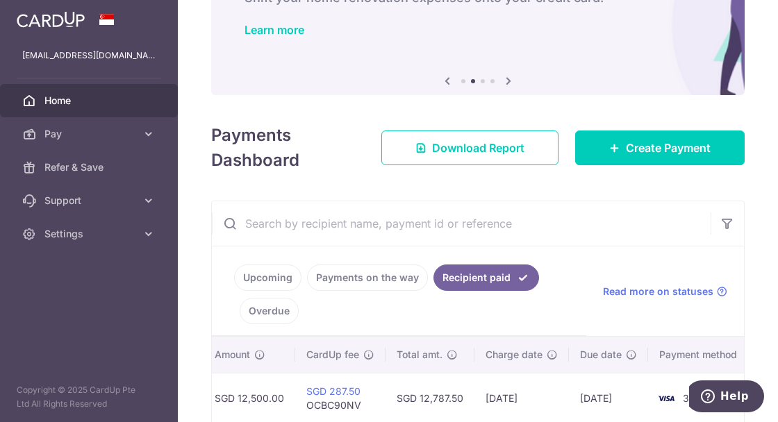
scroll to position [0, 0]
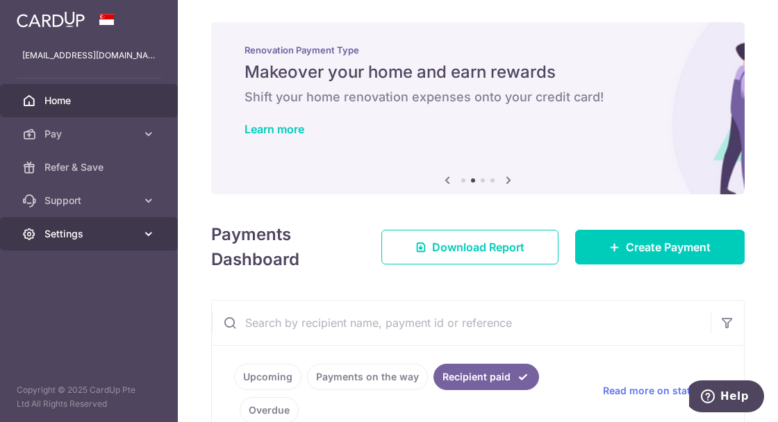
click at [148, 233] on icon at bounding box center [149, 234] width 14 height 14
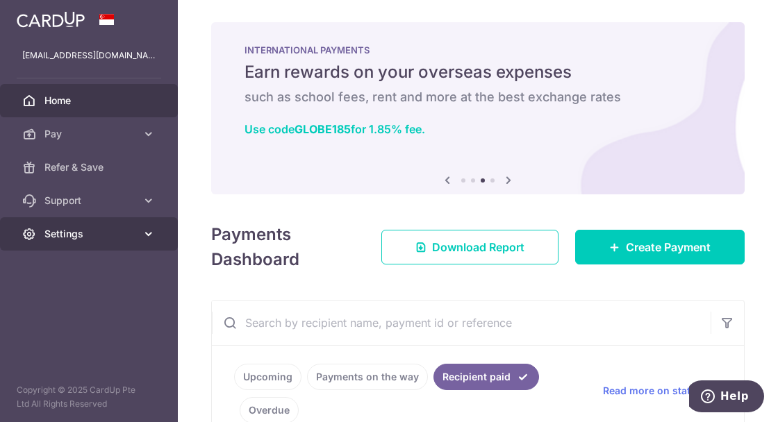
click at [148, 231] on icon at bounding box center [149, 234] width 14 height 14
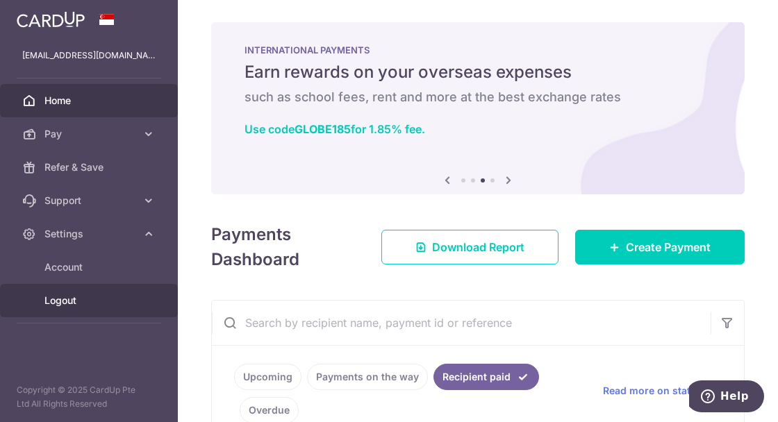
click at [50, 304] on span "Logout" at bounding box center [90, 301] width 92 height 14
